Goal: Find specific page/section: Find specific page/section

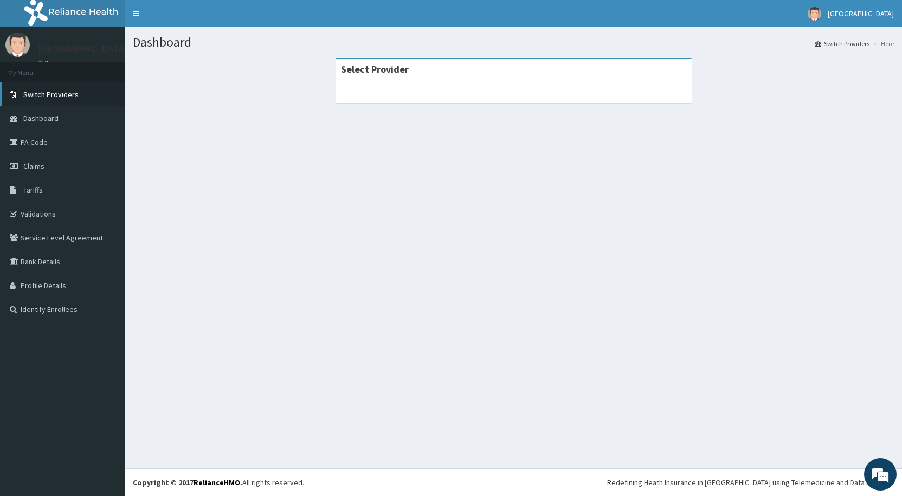
click at [37, 95] on span "Switch Providers" at bounding box center [50, 94] width 55 height 10
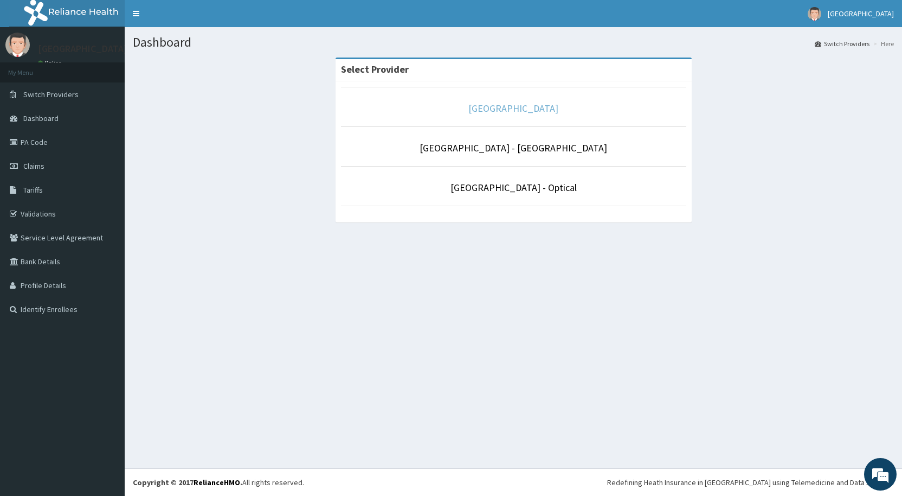
click at [503, 108] on link "[GEOGRAPHIC_DATA]" at bounding box center [514, 108] width 90 height 12
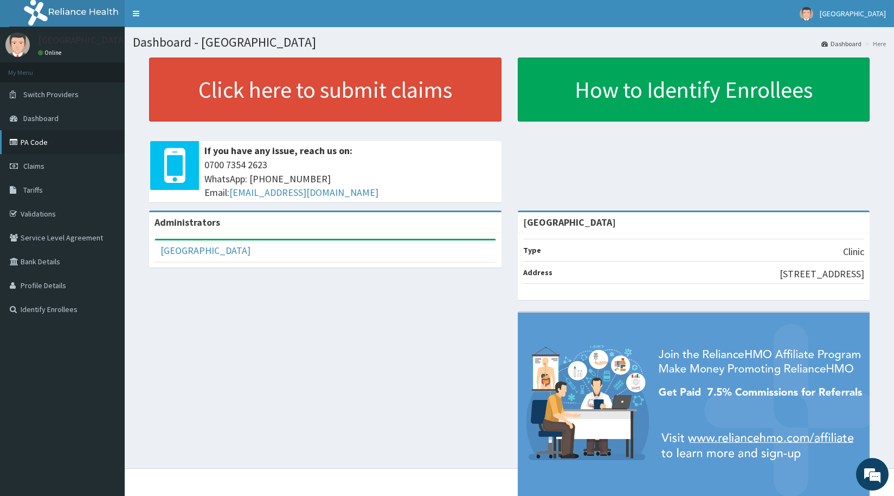
click at [36, 140] on link "PA Code" at bounding box center [62, 142] width 125 height 24
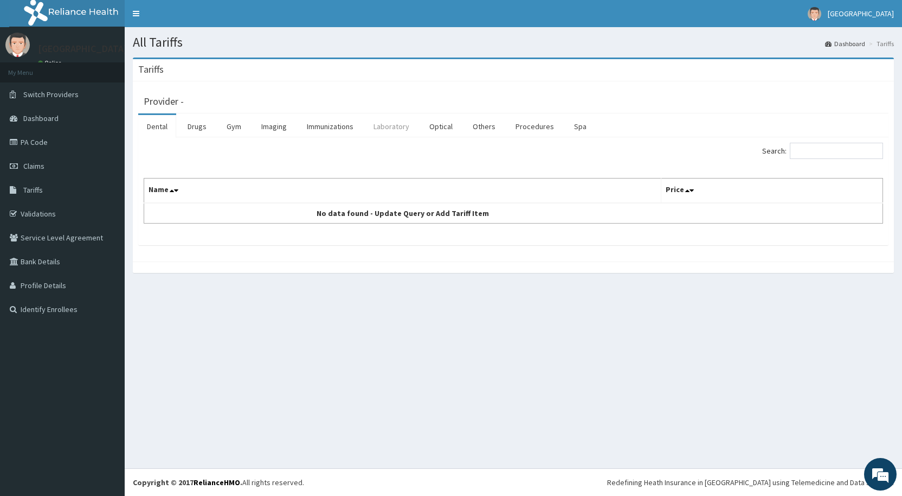
click at [380, 125] on link "Laboratory" at bounding box center [391, 126] width 53 height 23
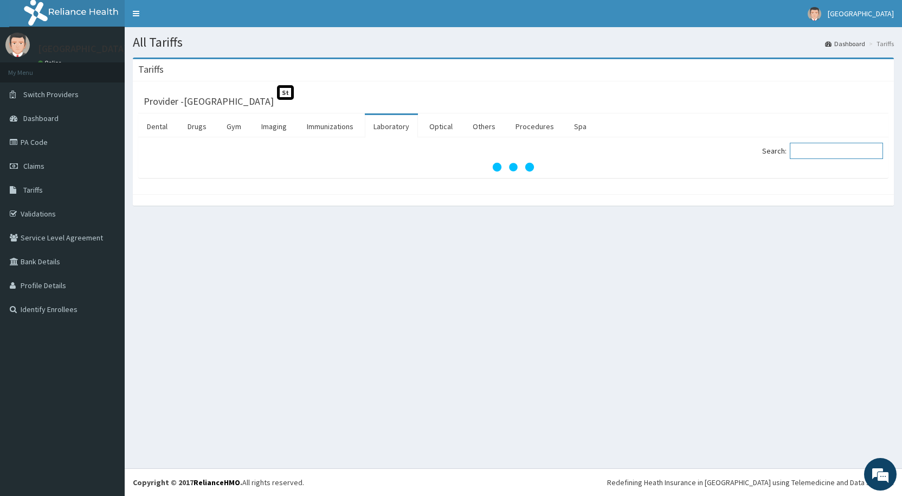
click at [838, 152] on input "Search:" at bounding box center [836, 151] width 93 height 16
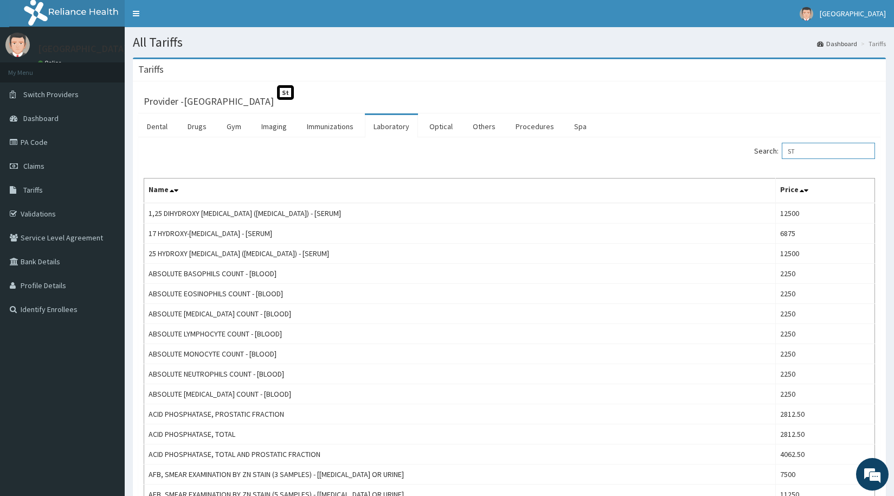
type input "S"
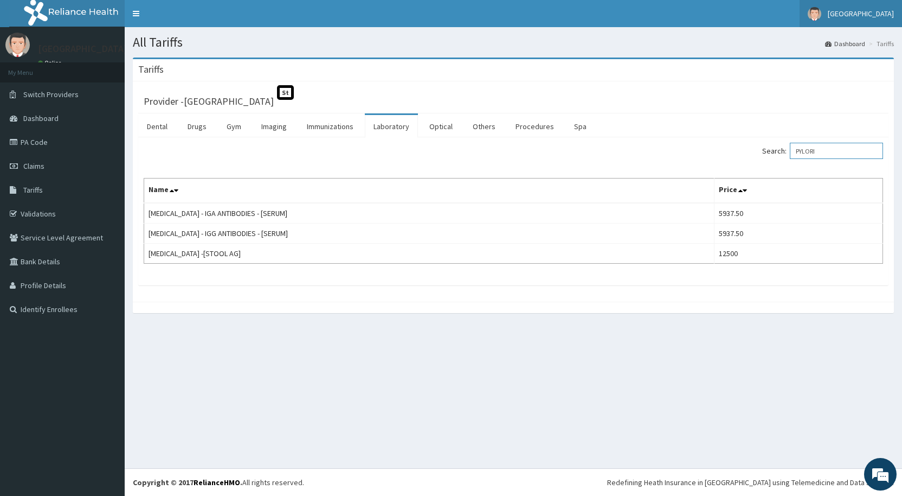
type input "PYLORI"
